Goal: Task Accomplishment & Management: Manage account settings

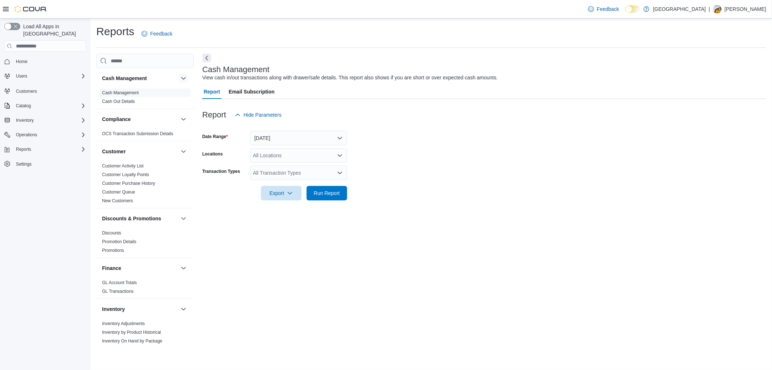
click at [179, 79] on button "button" at bounding box center [183, 78] width 9 height 9
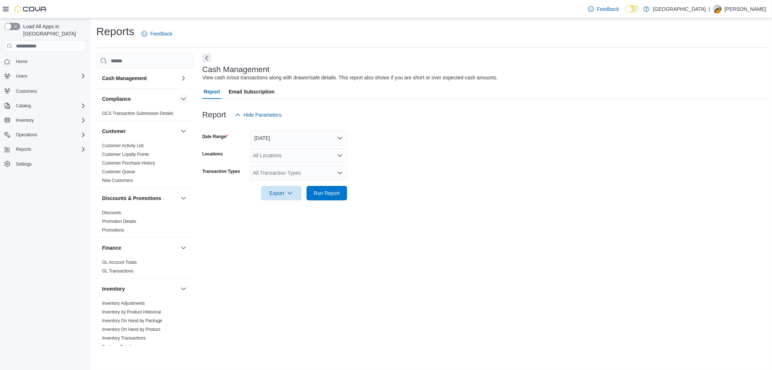
click at [179, 100] on button "button" at bounding box center [183, 99] width 9 height 9
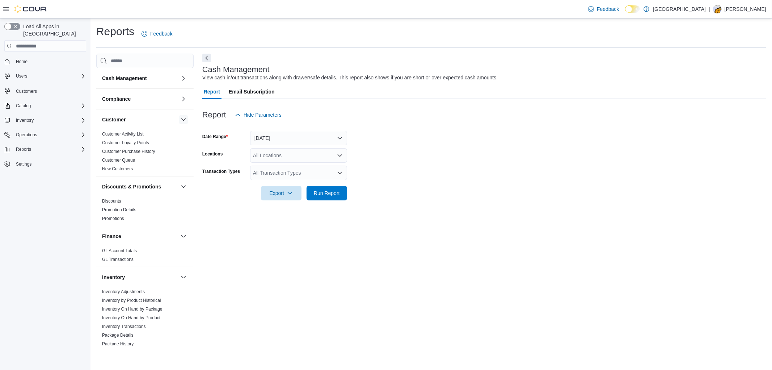
click at [179, 122] on button "button" at bounding box center [183, 119] width 9 height 9
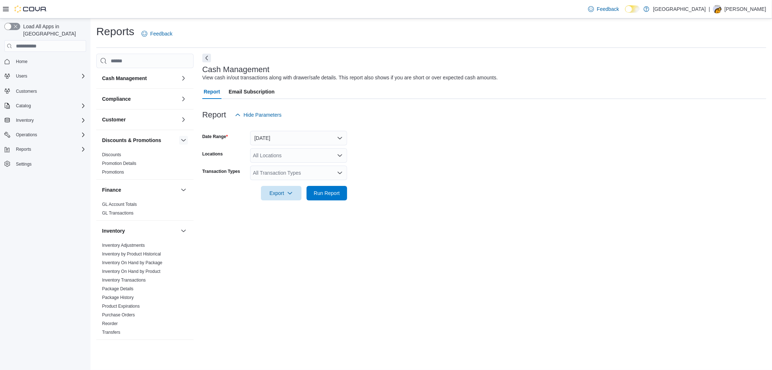
click at [179, 140] on button "button" at bounding box center [183, 140] width 9 height 9
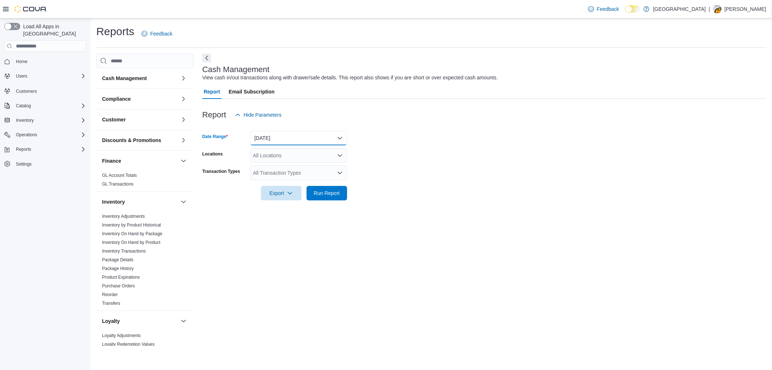
click at [307, 136] on button "Today" at bounding box center [298, 138] width 97 height 14
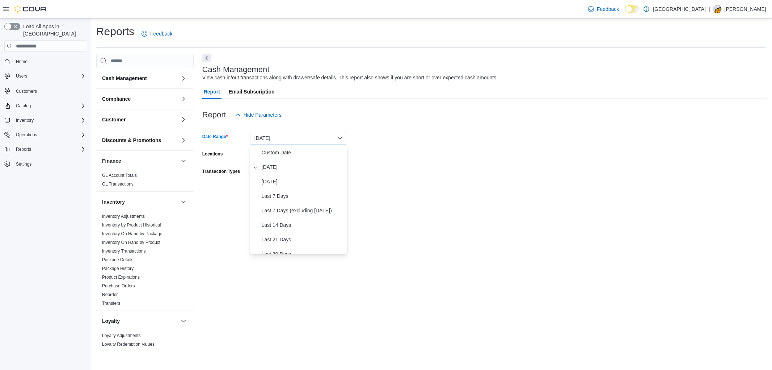
click at [491, 145] on form "Date Range Today Locations All Locations Transaction Types All Transaction Type…" at bounding box center [484, 161] width 564 height 78
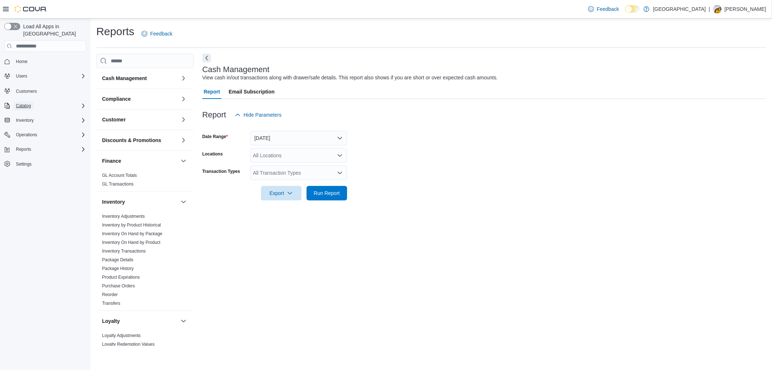
click at [26, 103] on span "Catalog" at bounding box center [23, 106] width 15 height 6
click at [33, 158] on span "Inventory" at bounding box center [25, 161] width 18 height 6
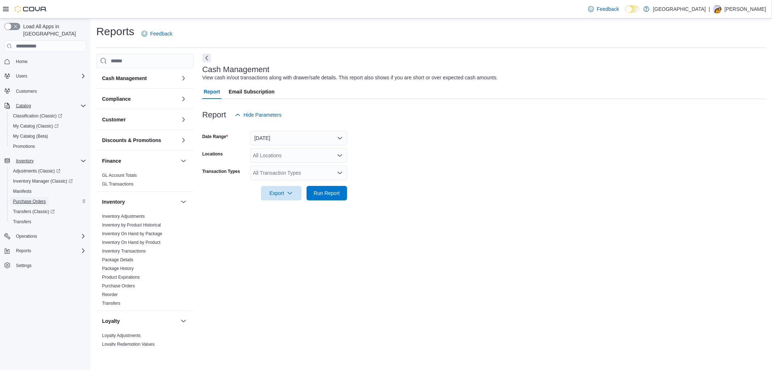
click at [33, 198] on span "Purchase Orders" at bounding box center [29, 201] width 33 height 6
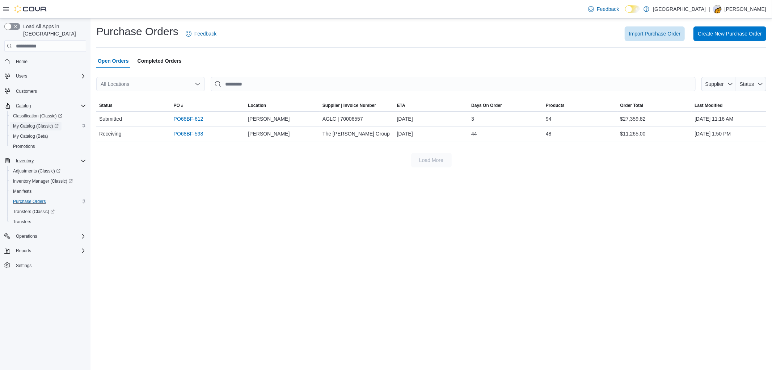
click at [27, 123] on span "My Catalog (Classic)" at bounding box center [36, 126] width 46 height 6
click at [714, 30] on span "Create New Purchase Order" at bounding box center [730, 33] width 64 height 7
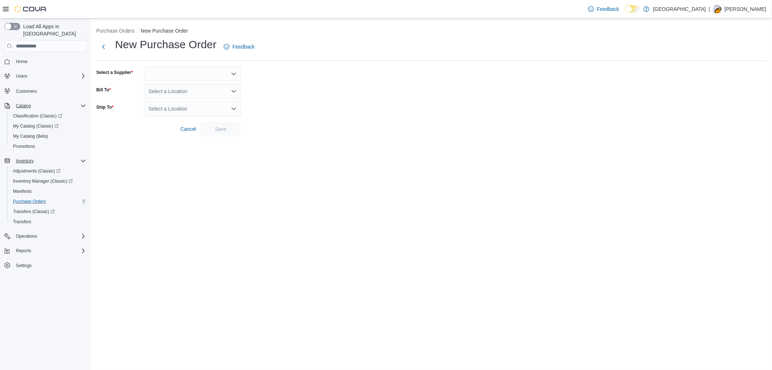
click at [175, 70] on div at bounding box center [192, 74] width 97 height 14
type input "****"
click at [163, 83] on span "AGLC" at bounding box center [197, 86] width 80 height 7
click at [181, 89] on div "Select a Location" at bounding box center [192, 91] width 97 height 14
click at [172, 123] on span "[PERSON_NAME]" at bounding box center [189, 124] width 42 height 7
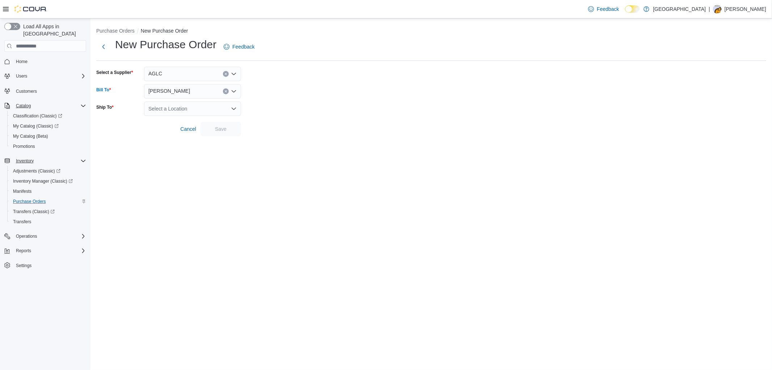
click at [221, 108] on div "Select a Location" at bounding box center [192, 108] width 97 height 14
click at [186, 140] on span "[PERSON_NAME]" at bounding box center [189, 141] width 42 height 7
click at [370, 137] on div "Purchase Orders New Purchase Order New Purchase Order Feedback Select a Supplie…" at bounding box center [432, 79] width 682 height 123
click at [226, 132] on span "Save" at bounding box center [221, 128] width 12 height 7
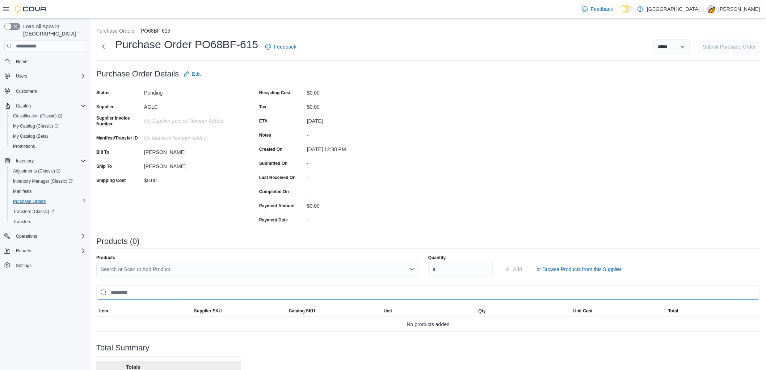
click at [121, 293] on input "search" at bounding box center [428, 292] width 664 height 14
paste input "********"
type input "********"
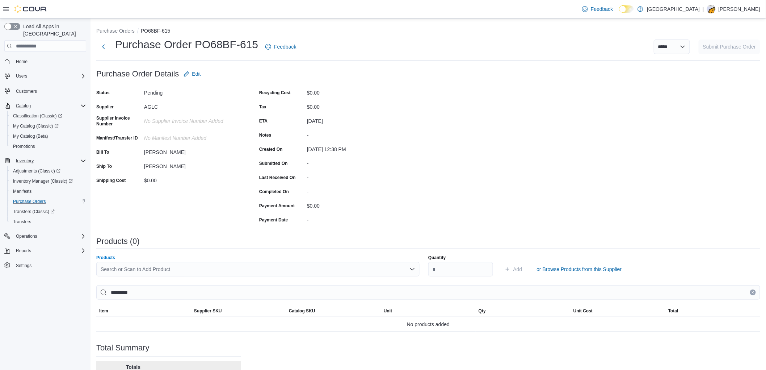
click at [121, 273] on div "Search or Scan to Add Product" at bounding box center [257, 269] width 323 height 14
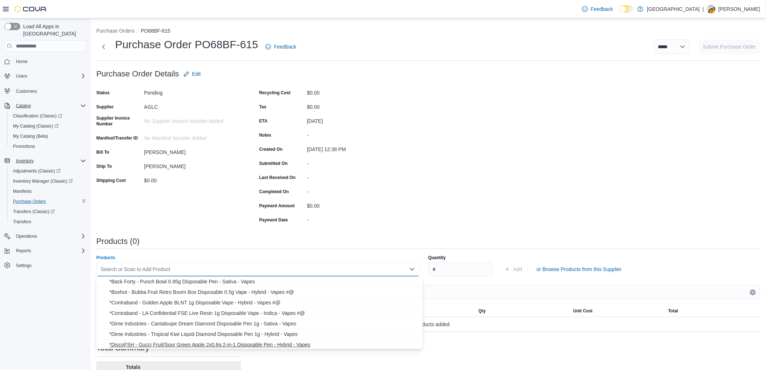
paste input "********"
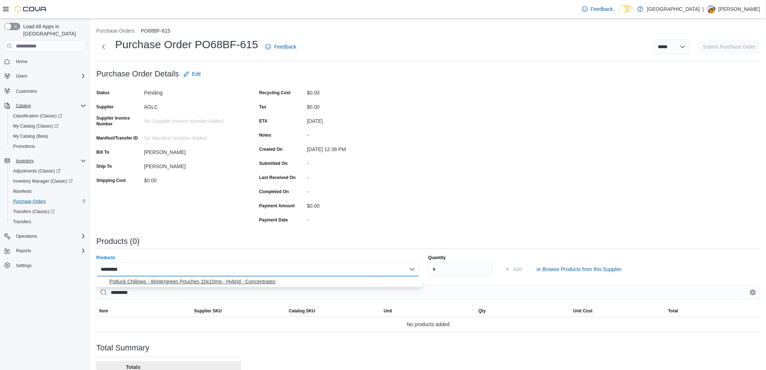
type input "********"
click at [180, 285] on button "Potluck Chillows - Wintergreen Pouches 10x10mg - Hybrid - Concentrates" at bounding box center [259, 281] width 327 height 11
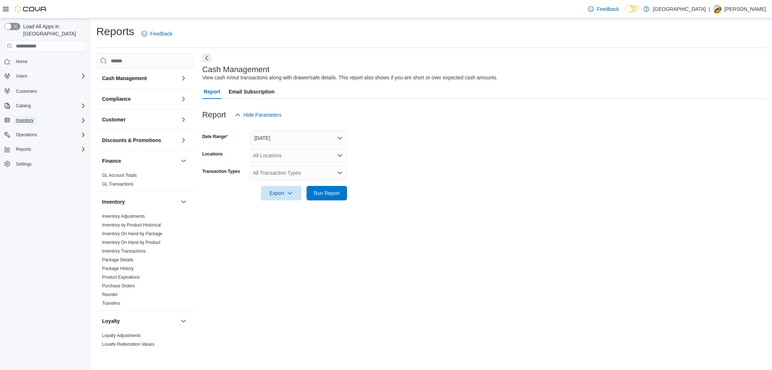
click at [31, 117] on span "Inventory" at bounding box center [25, 120] width 18 height 6
click at [34, 147] on button "Manifests" at bounding box center [48, 151] width 82 height 10
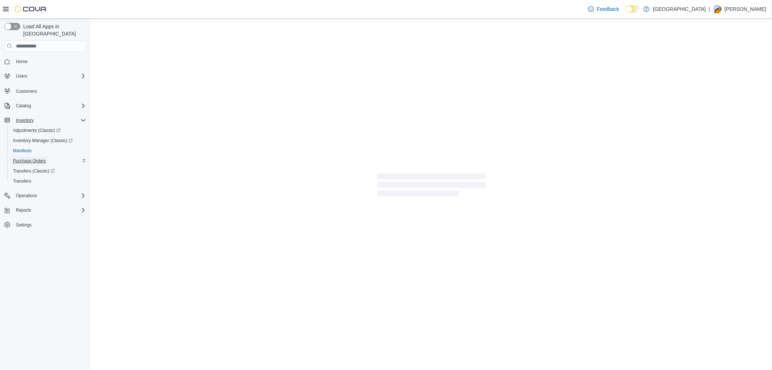
click at [37, 156] on span "Purchase Orders" at bounding box center [29, 160] width 33 height 9
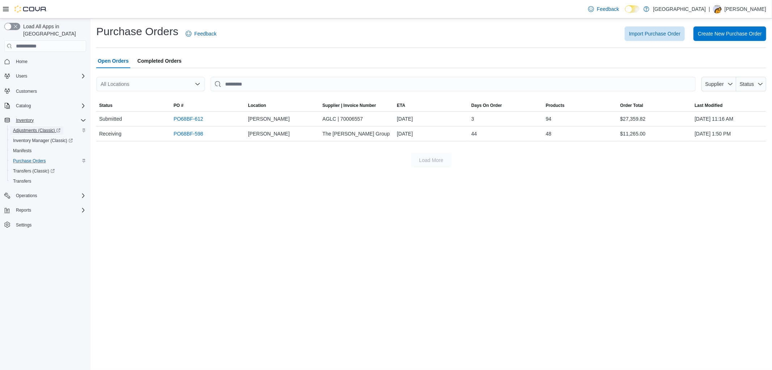
click at [24, 127] on span "Adjustments (Classic)" at bounding box center [36, 130] width 47 height 6
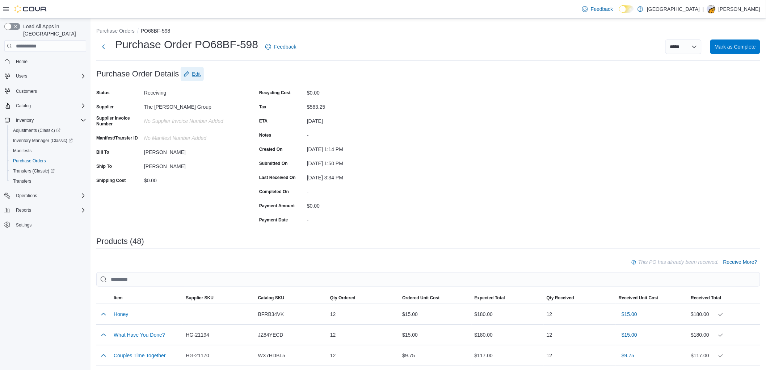
click at [199, 71] on span "Edit" at bounding box center [196, 73] width 9 height 7
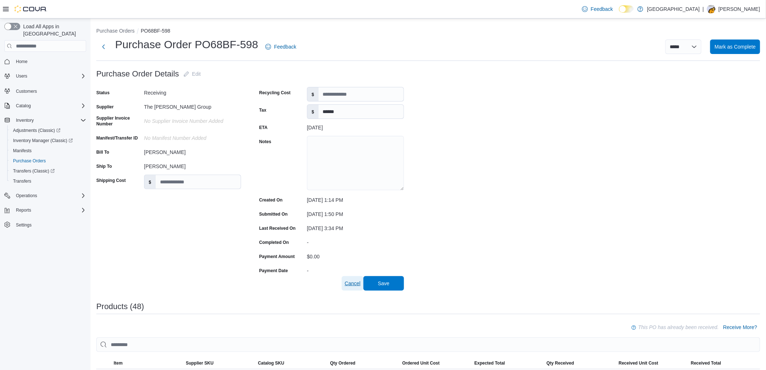
click at [352, 282] on span "Cancel" at bounding box center [353, 283] width 16 height 7
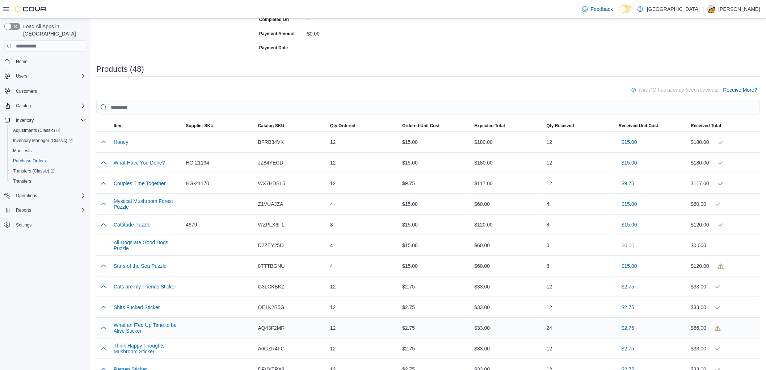
scroll to position [201, 0]
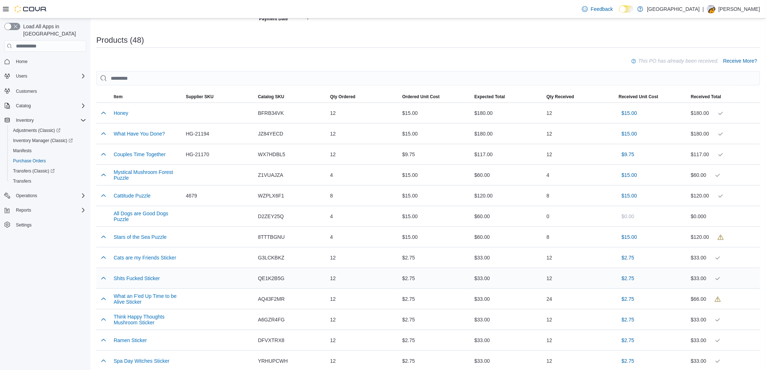
click at [266, 274] on span "QE1K2B5G" at bounding box center [271, 278] width 26 height 9
copy span "QE1K2B5G"
click at [272, 300] on span "AQ43F2MR" at bounding box center [271, 298] width 27 height 9
click at [272, 298] on span "AQ43F2MR" at bounding box center [271, 298] width 27 height 9
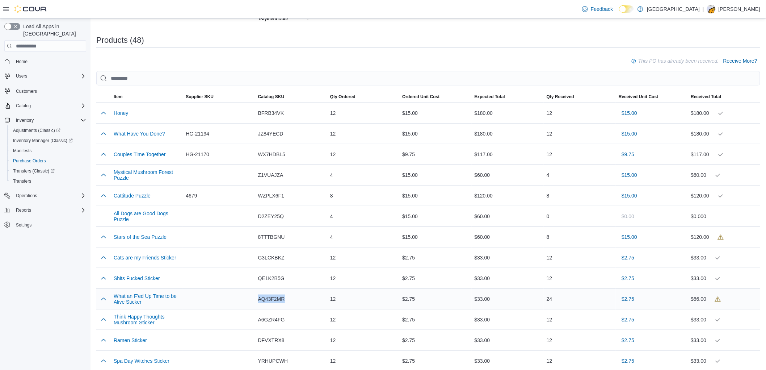
click at [272, 298] on span "AQ43F2MR" at bounding box center [271, 298] width 27 height 9
copy span "AQ43F2MR"
click at [276, 317] on span "A6GZR4FG" at bounding box center [271, 319] width 27 height 9
copy span "A6GZR4FG"
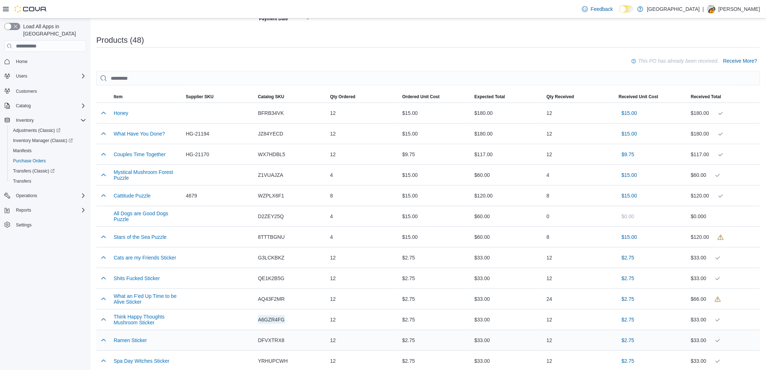
scroll to position [241, 0]
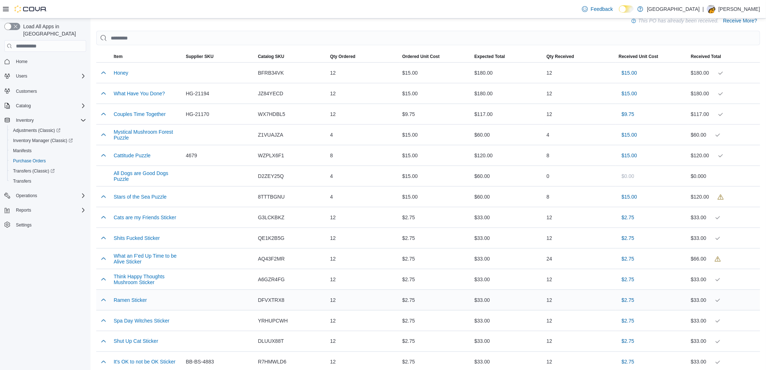
click at [268, 296] on span "DFVXTRX8" at bounding box center [271, 299] width 26 height 9
copy span "DFVXTRX8"
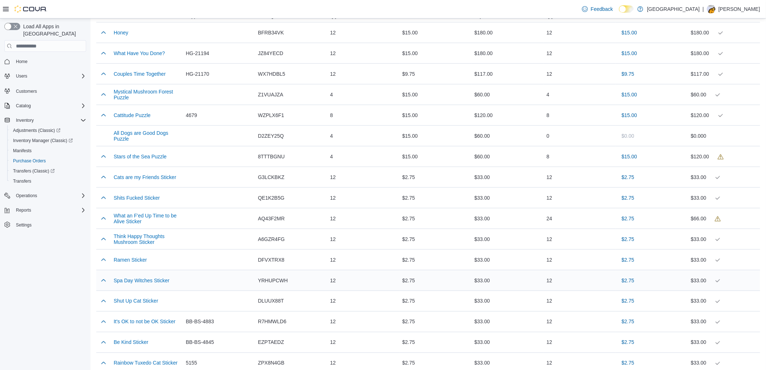
click at [277, 277] on span "YRHUPCWH" at bounding box center [273, 280] width 30 height 9
copy span "YRHUPCWH"
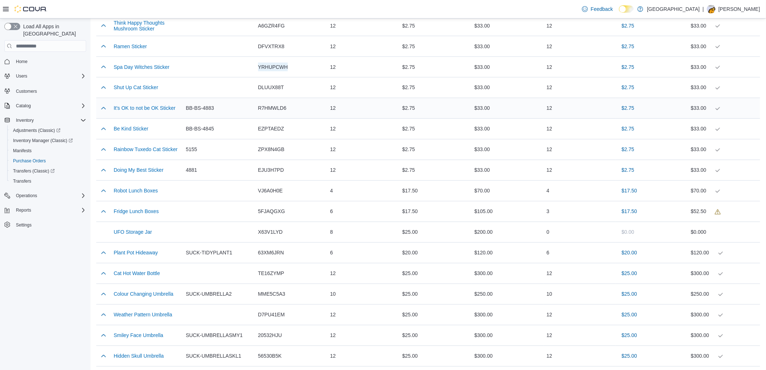
scroll to position [483, 0]
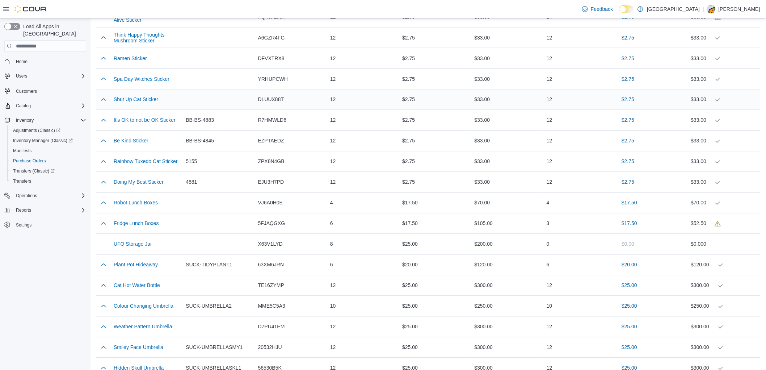
click at [274, 96] on span "DLUUX88T" at bounding box center [271, 99] width 26 height 9
copy span "DLUUX88T"
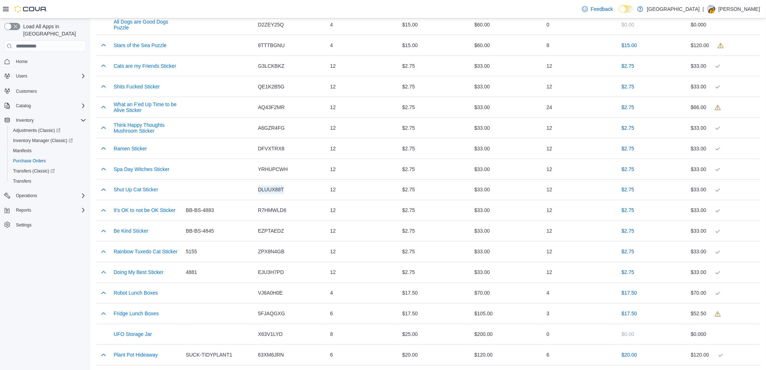
scroll to position [386, 0]
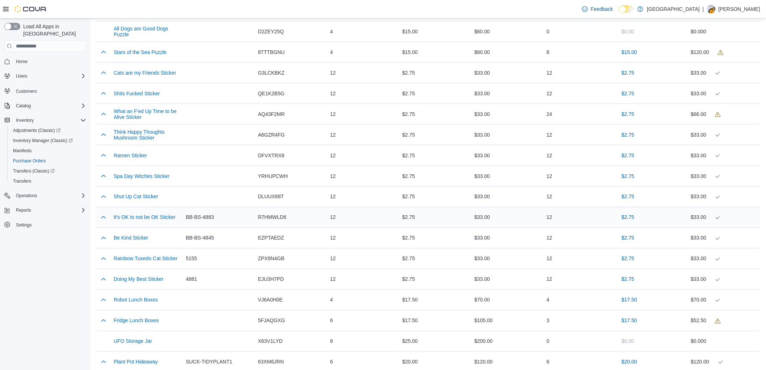
click at [274, 217] on span "R7HMWLD6" at bounding box center [272, 217] width 29 height 9
copy span "R7HMWLD6"
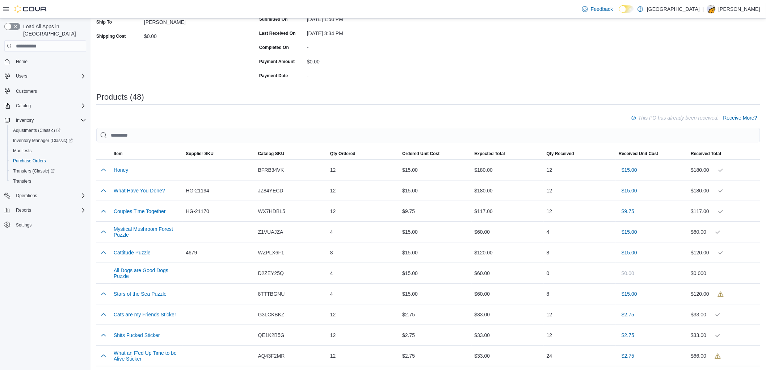
scroll to position [0, 0]
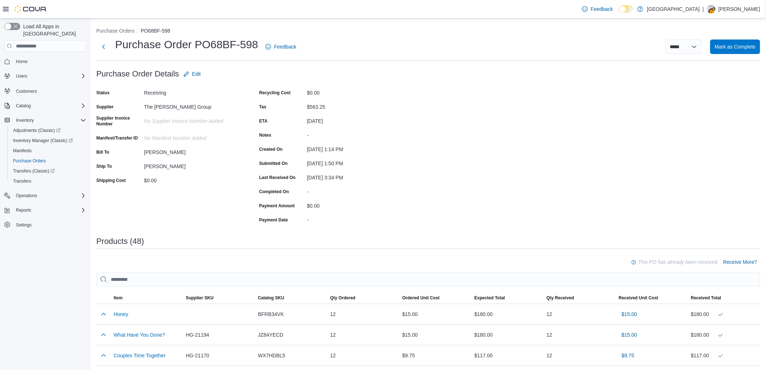
click at [239, 203] on div "Status Receiving Supplier The [PERSON_NAME] Group Supplier Invoice Number No Su…" at bounding box center [168, 156] width 145 height 138
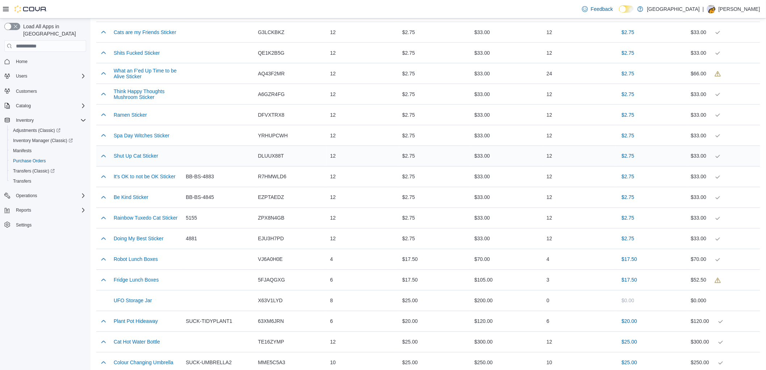
scroll to position [426, 0]
click at [280, 193] on div "EZPTAEDZ" at bounding box center [291, 197] width 72 height 14
copy span "EZPTAEDZ"
click at [273, 219] on span "ZPX8N4GB" at bounding box center [271, 218] width 26 height 9
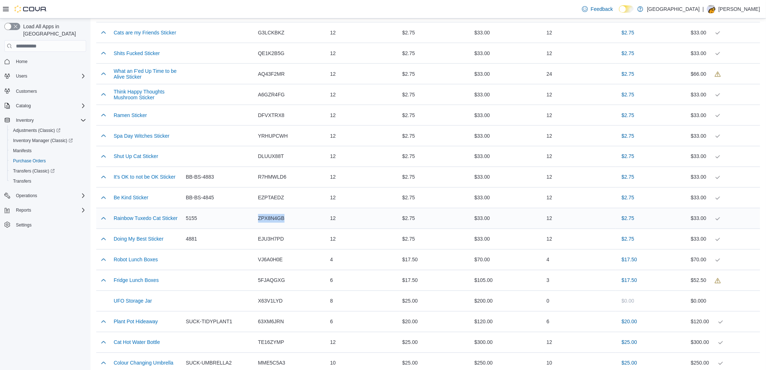
click at [273, 219] on span "ZPX8N4GB" at bounding box center [271, 218] width 26 height 9
copy span "ZPX8N4GB"
click at [264, 237] on span "EJU3H7PD" at bounding box center [271, 239] width 26 height 9
click at [265, 237] on span "EJU3H7PD" at bounding box center [271, 239] width 26 height 9
copy span "EJU3H7PD"
